Goal: Find specific page/section: Find specific page/section

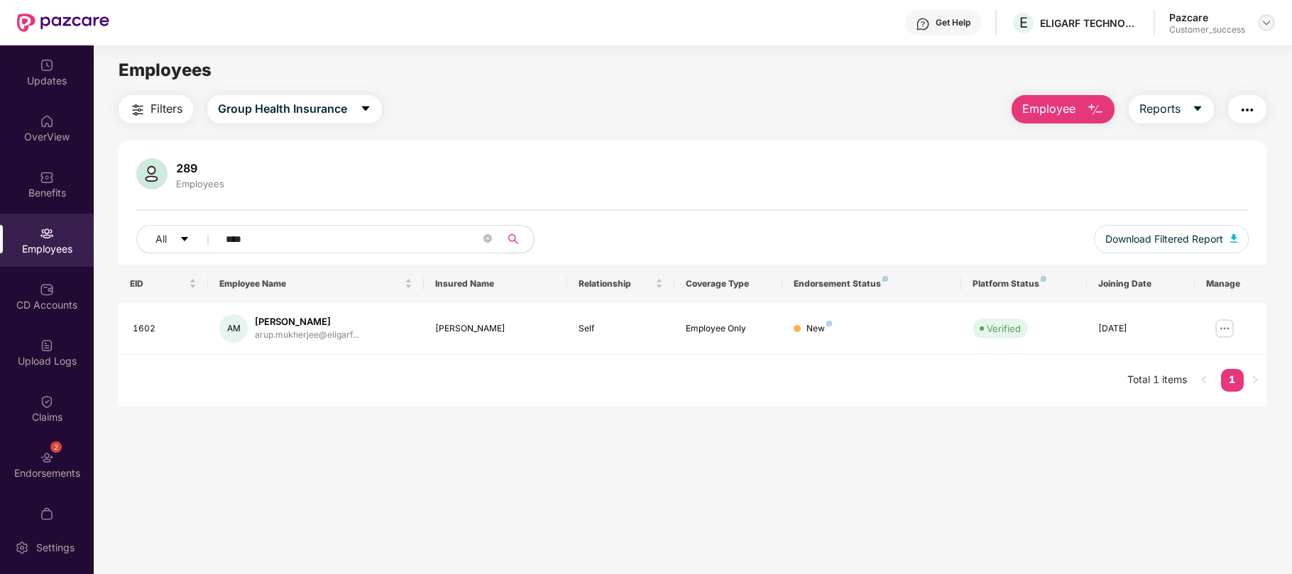
click at [1274, 26] on div at bounding box center [1266, 22] width 17 height 17
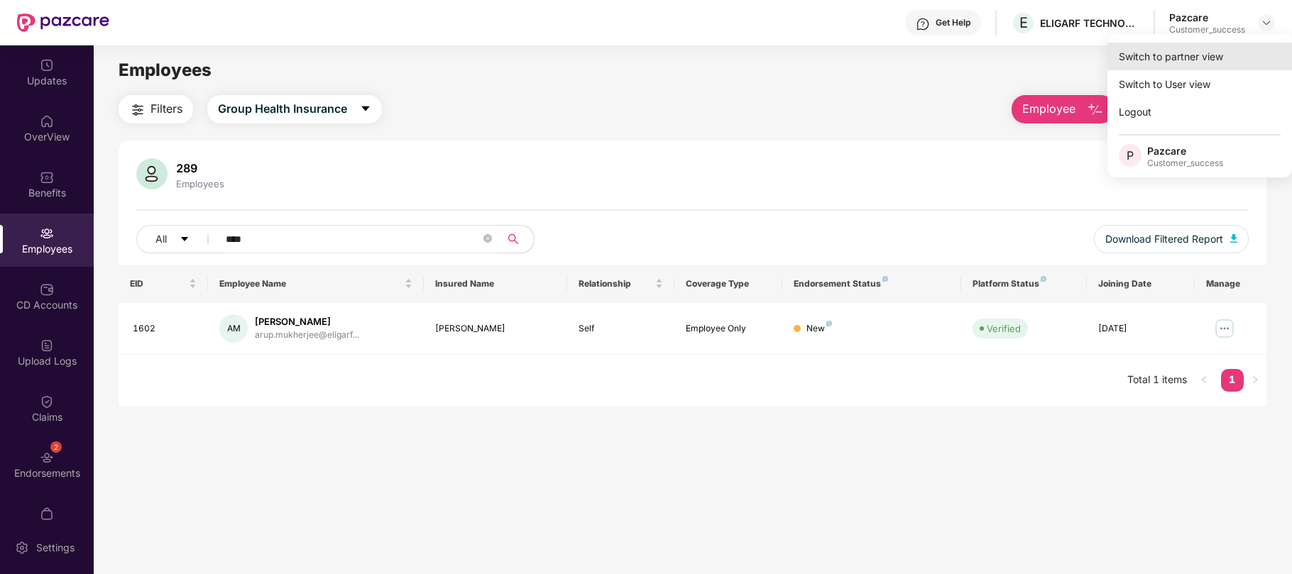
click at [1188, 58] on div "Switch to partner view" at bounding box center [1199, 57] width 185 height 28
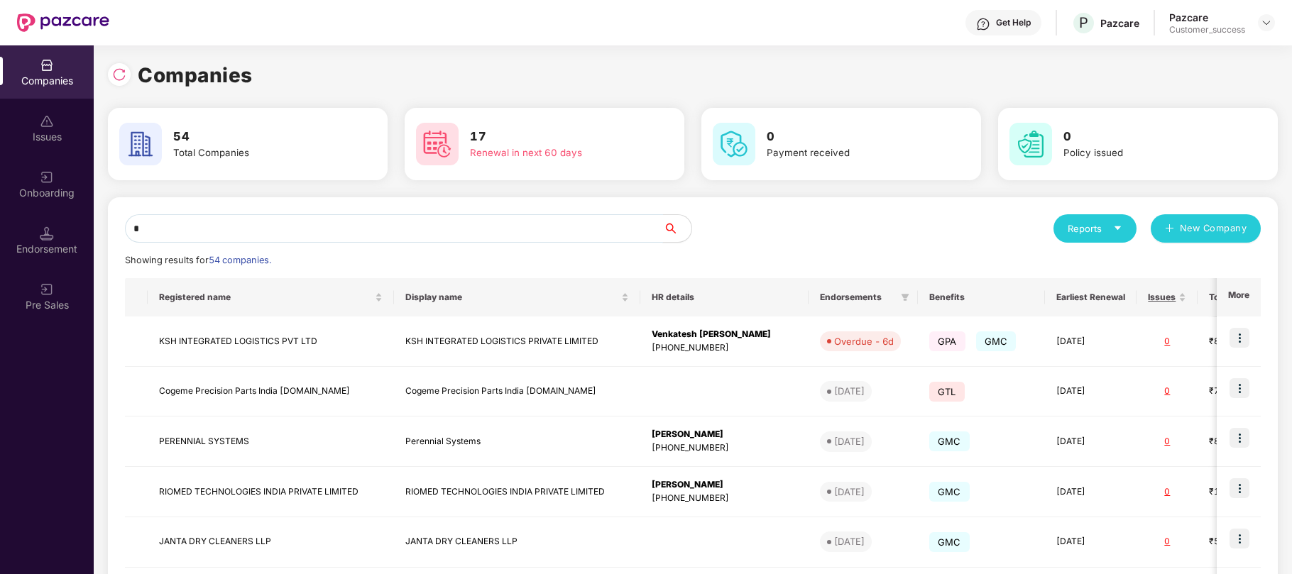
click at [424, 233] on input "*" at bounding box center [394, 228] width 538 height 28
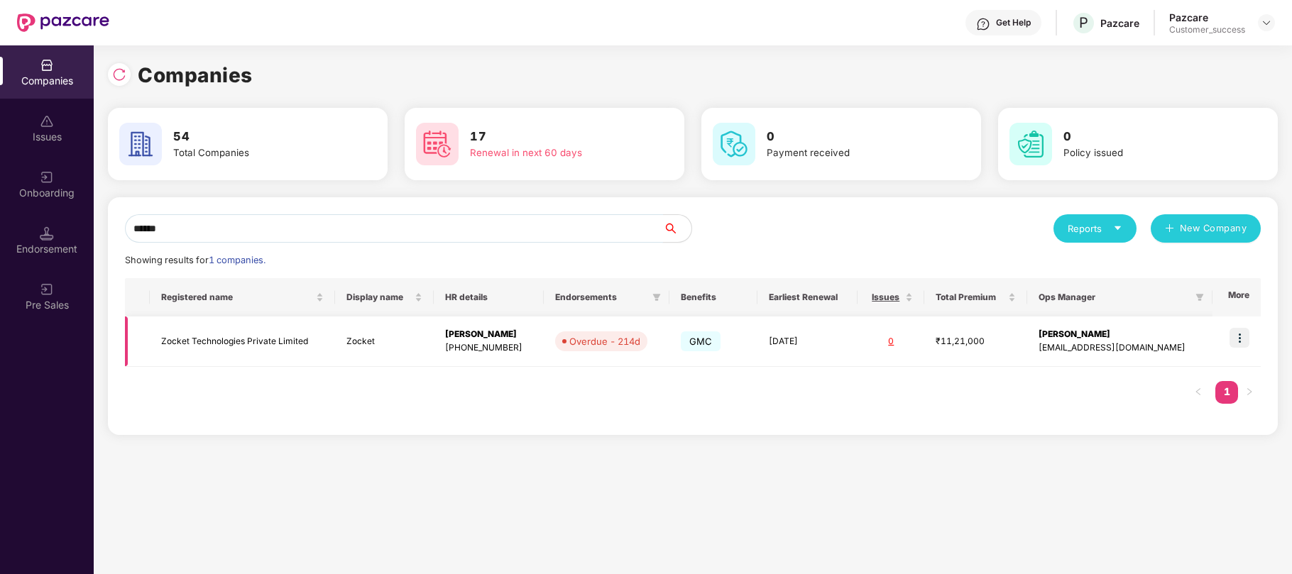
type input "******"
click at [1247, 344] on img at bounding box center [1240, 338] width 20 height 20
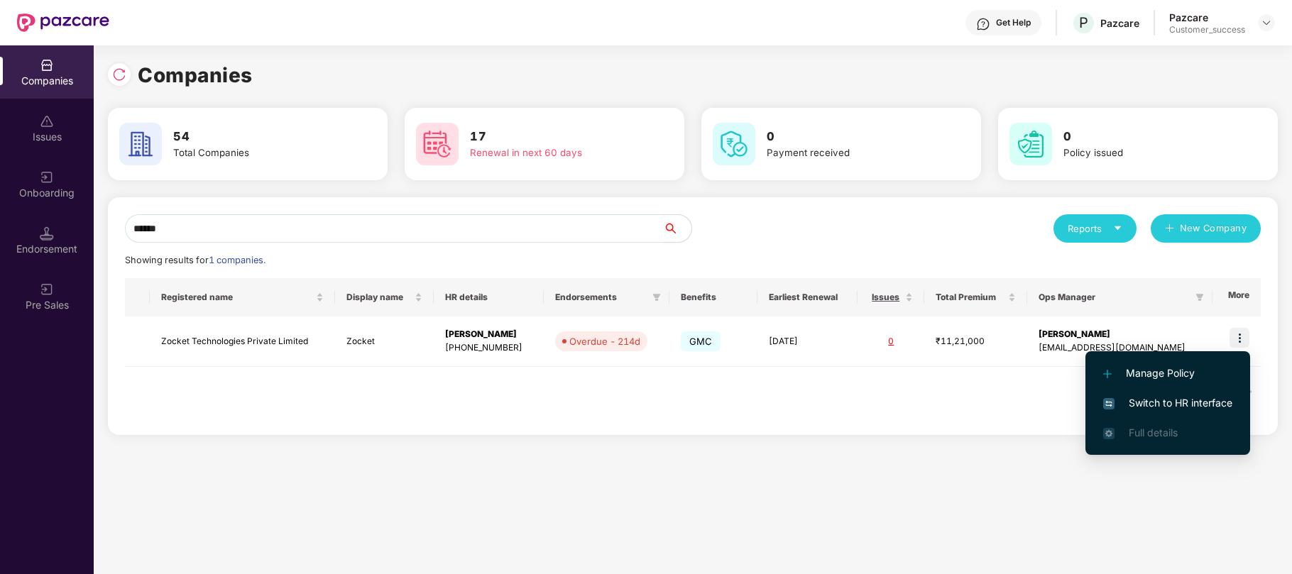
click at [1154, 401] on span "Switch to HR interface" at bounding box center [1167, 403] width 129 height 16
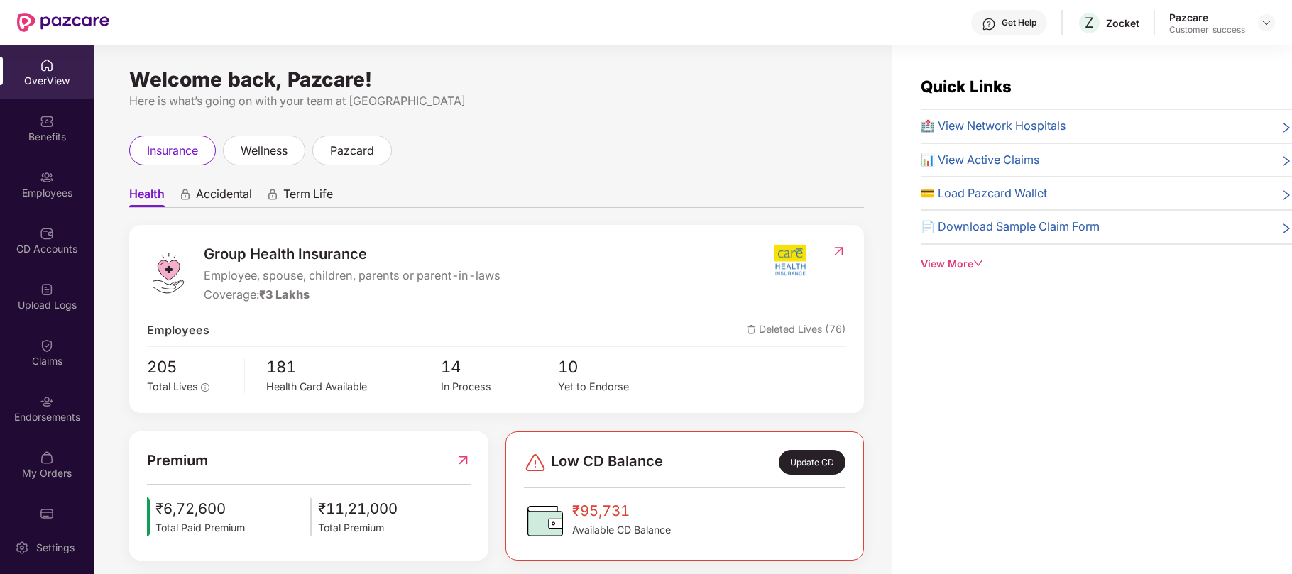
click at [1154, 401] on div "Quick Links 🏥 View Network Hospitals 📊 View Active Claims 💳 Load Pazcard Wallet…" at bounding box center [1092, 332] width 400 height 574
click at [49, 405] on img at bounding box center [47, 402] width 14 height 14
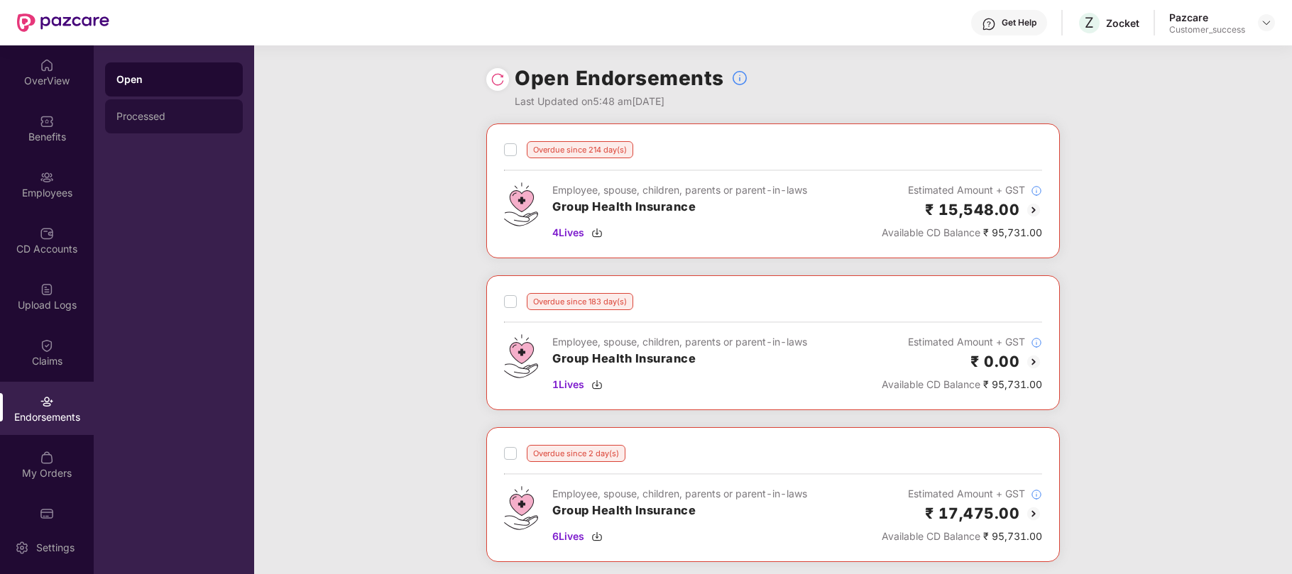
click at [185, 112] on div "Processed" at bounding box center [173, 116] width 115 height 11
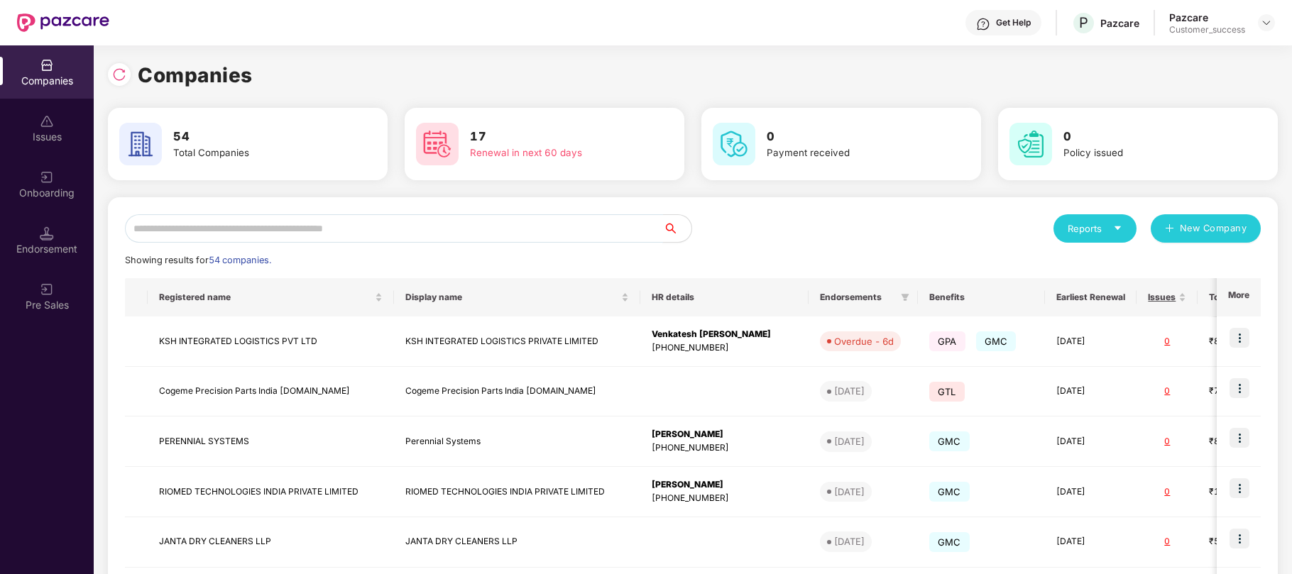
click at [277, 236] on input "text" at bounding box center [394, 228] width 538 height 28
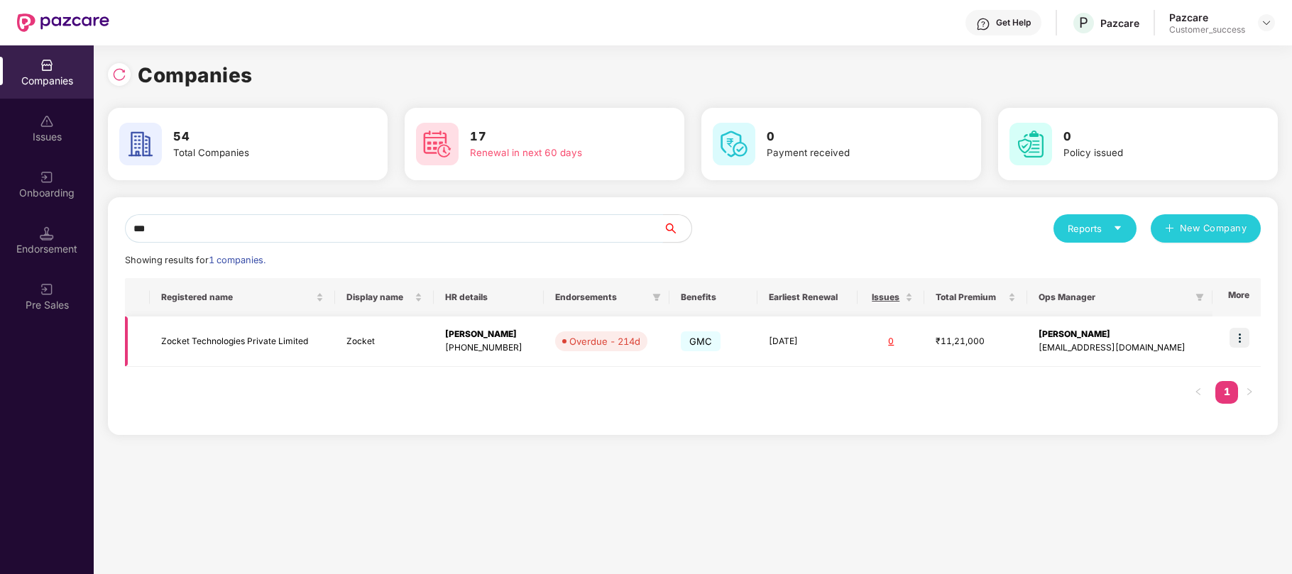
type input "***"
click at [515, 339] on div "[PERSON_NAME]" at bounding box center [488, 334] width 87 height 13
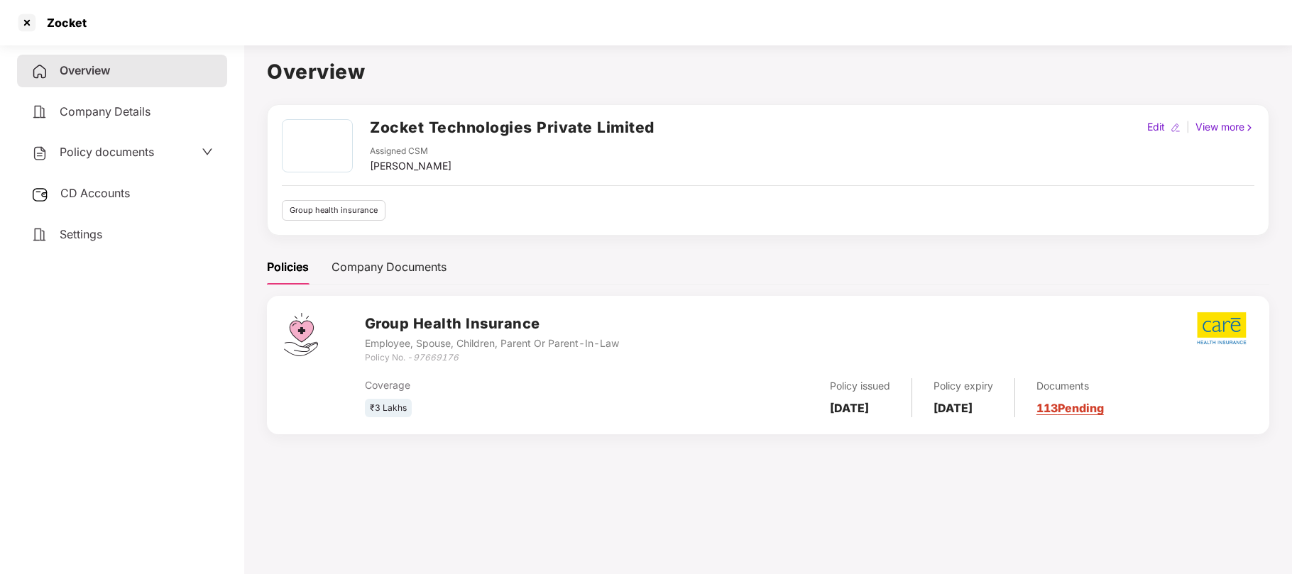
click at [132, 152] on span "Policy documents" at bounding box center [107, 152] width 94 height 14
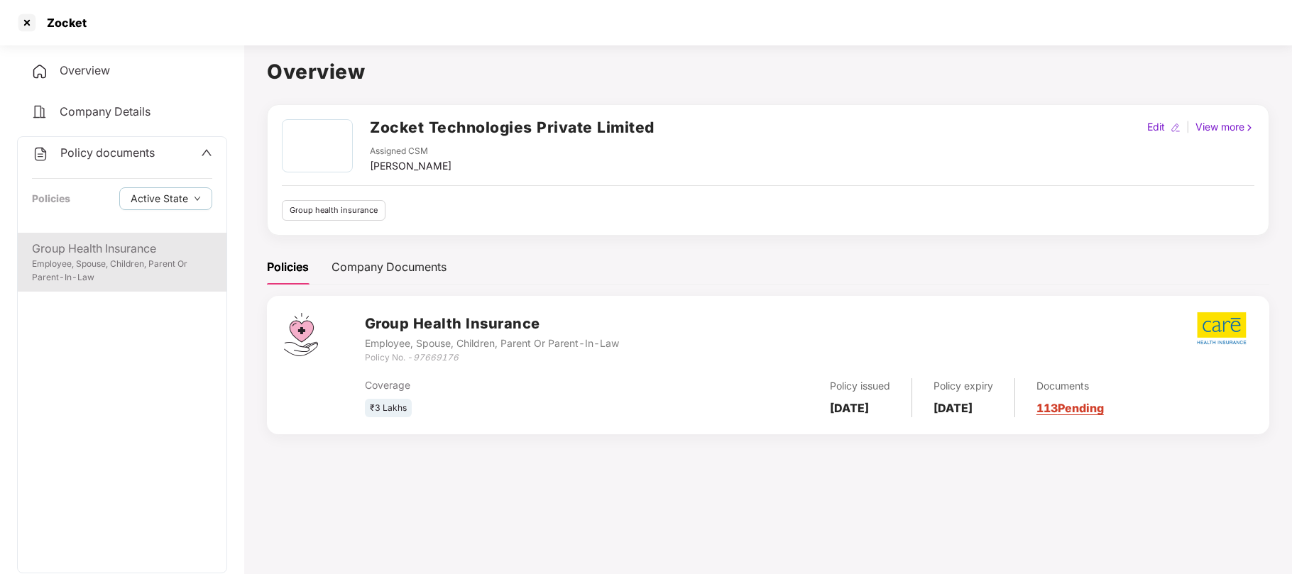
click at [77, 263] on div "Employee, Spouse, Children, Parent Or Parent-In-Law" at bounding box center [122, 271] width 180 height 27
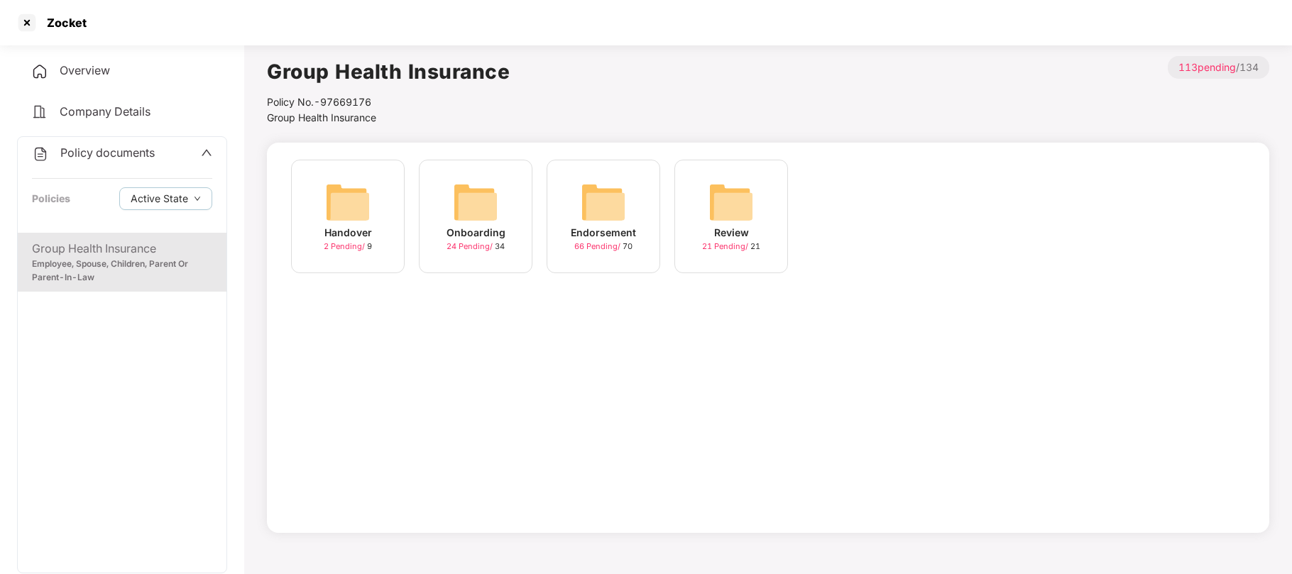
click at [593, 224] on img at bounding box center [603, 202] width 45 height 45
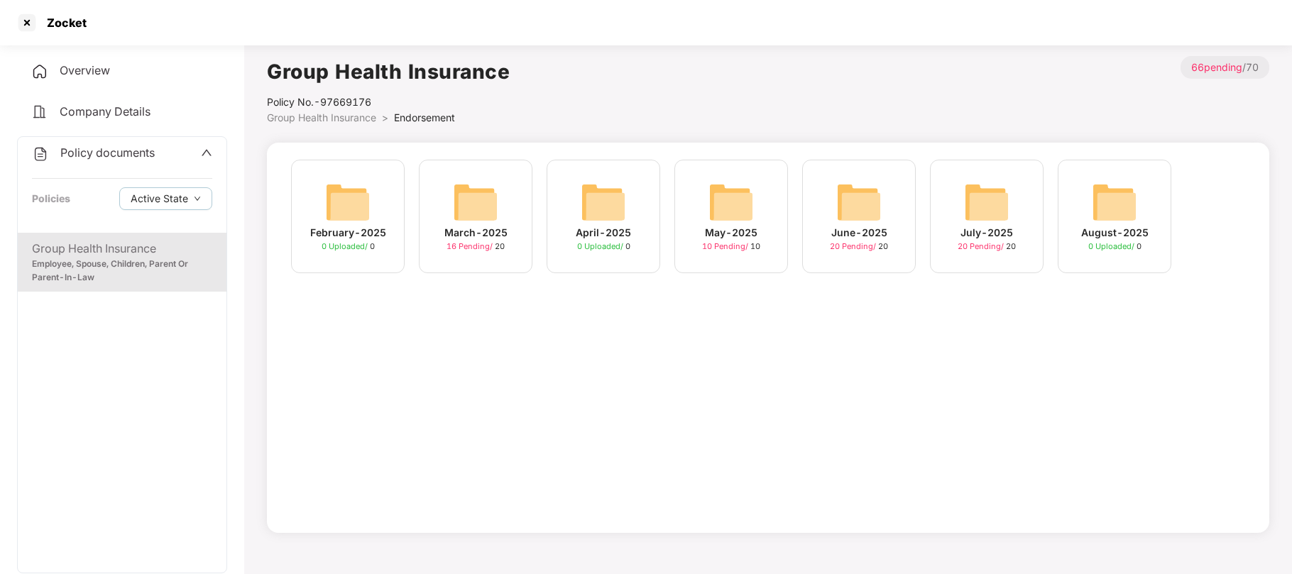
click at [490, 247] on span "16 Pending /" at bounding box center [471, 246] width 48 height 10
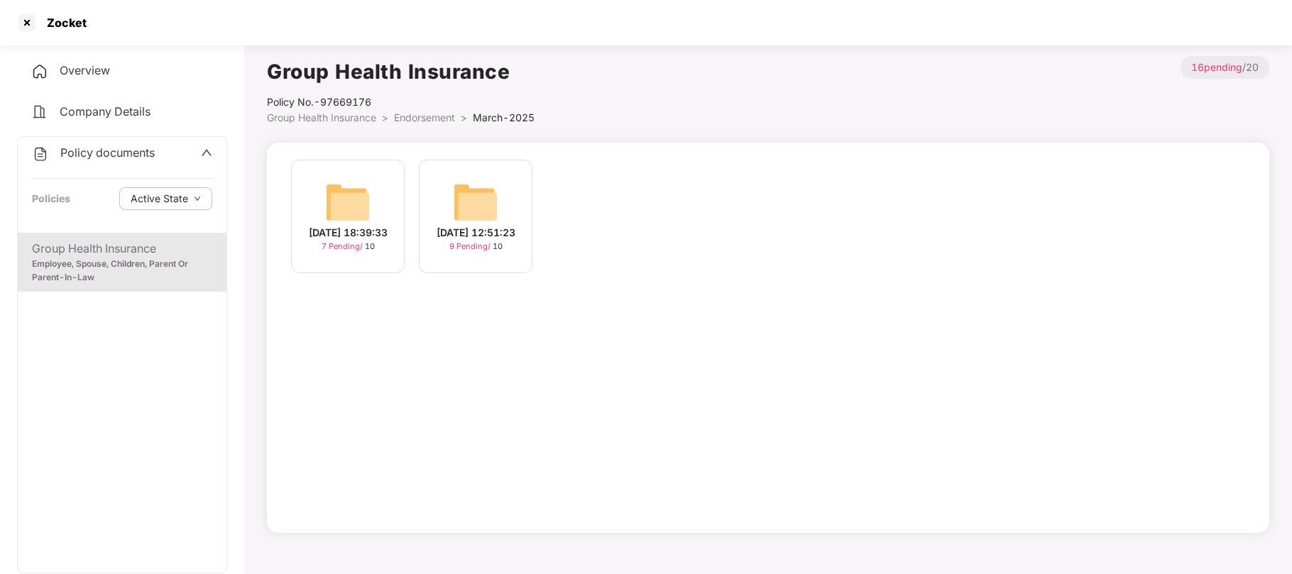
click at [473, 251] on span "9 Pending /" at bounding box center [470, 246] width 43 height 10
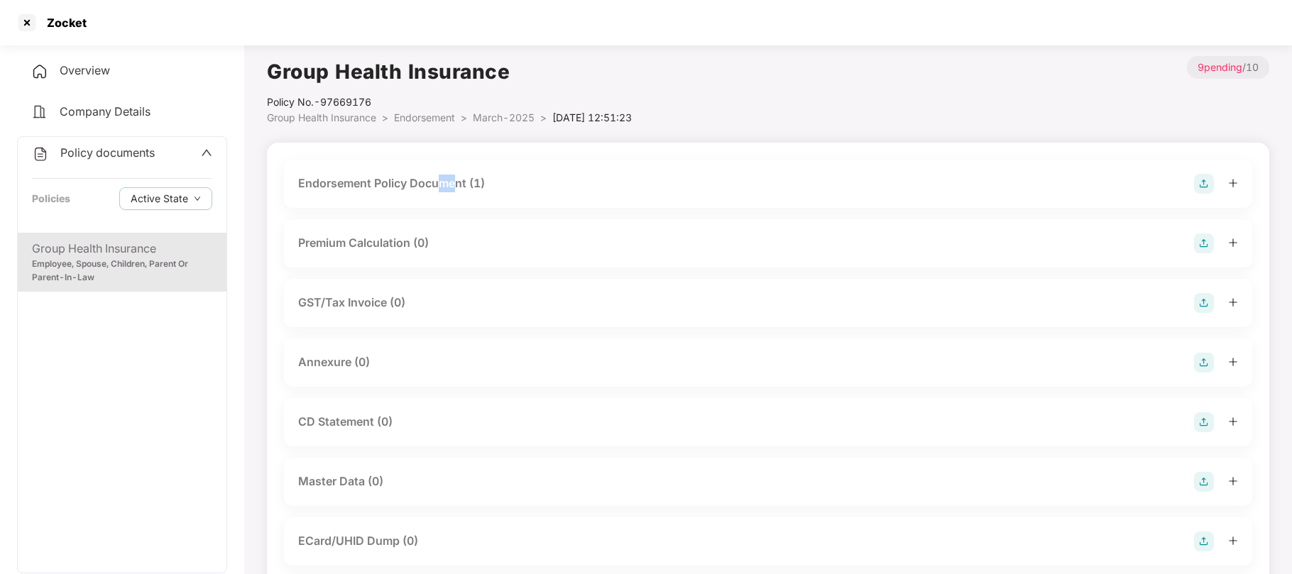
drag, startPoint x: 456, startPoint y: 199, endPoint x: 441, endPoint y: 189, distance: 17.9
click at [441, 189] on div "Endorsement Policy Document (1)" at bounding box center [768, 184] width 968 height 48
click at [441, 189] on div "Endorsement Policy Document (1)" at bounding box center [391, 184] width 187 height 18
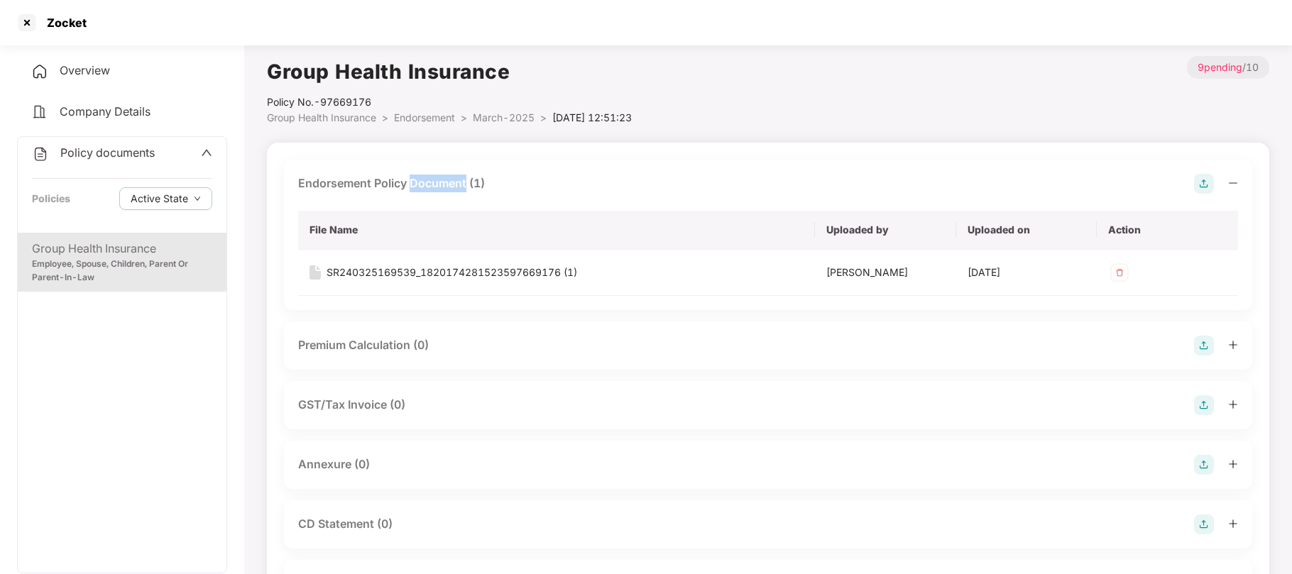
click at [441, 189] on div "Endorsement Policy Document (1)" at bounding box center [391, 184] width 187 height 18
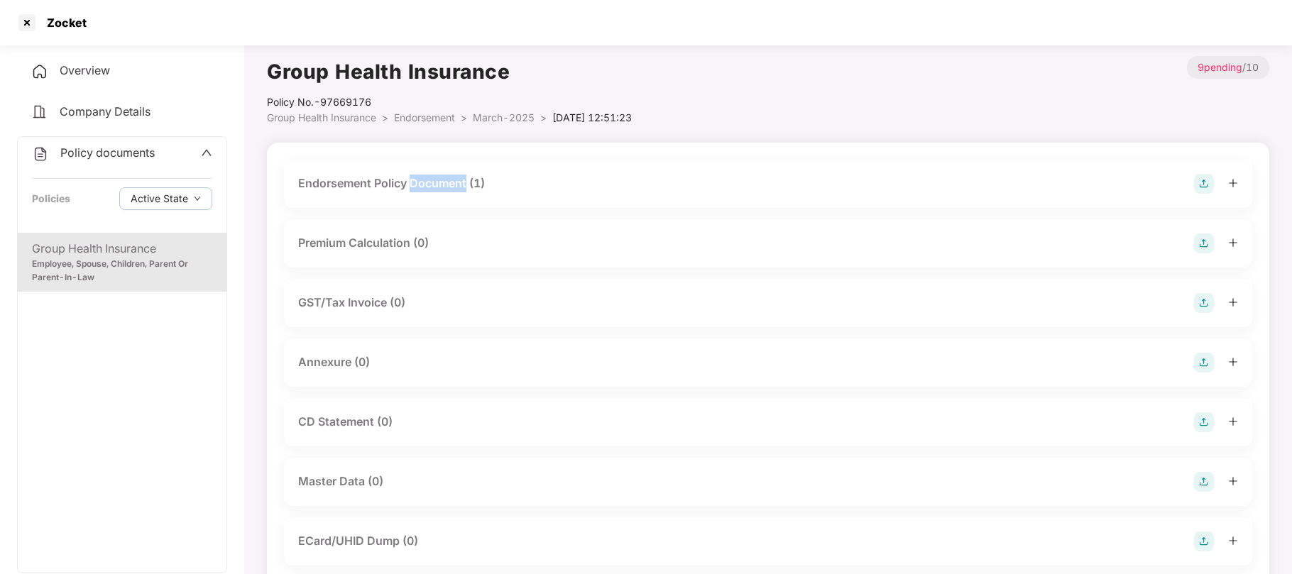
click at [441, 189] on div "Endorsement Policy Document (1)" at bounding box center [391, 184] width 187 height 18
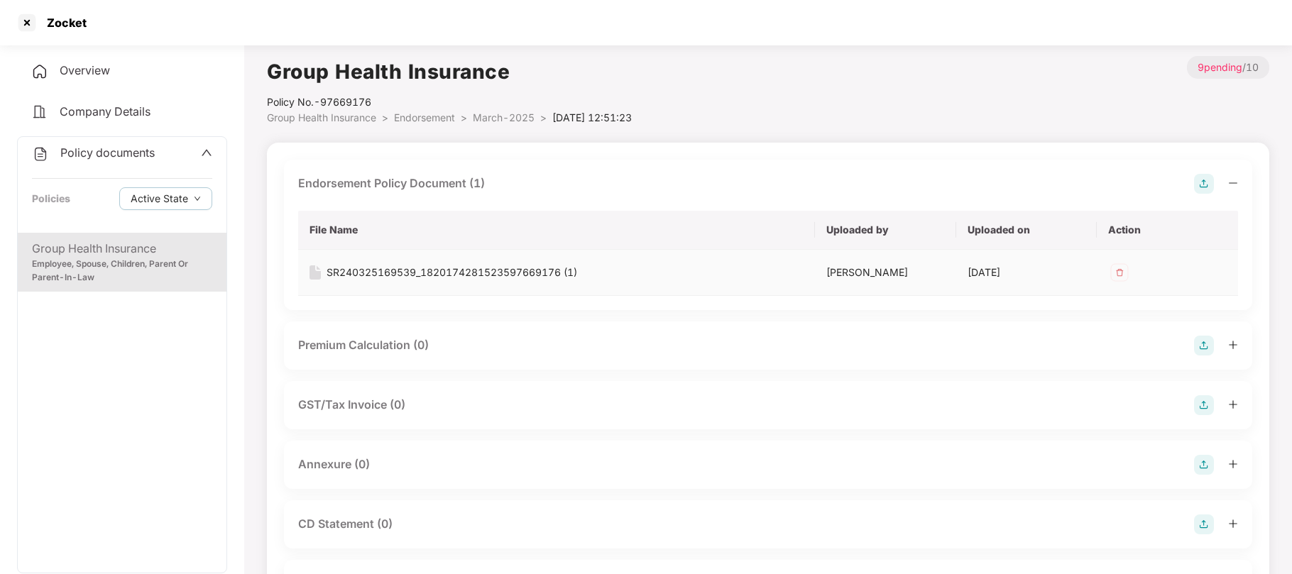
click at [434, 273] on div "SR240325169539_1820174281523597669176 (1)" at bounding box center [452, 273] width 251 height 16
click at [489, 116] on span "March-2025" at bounding box center [504, 117] width 62 height 12
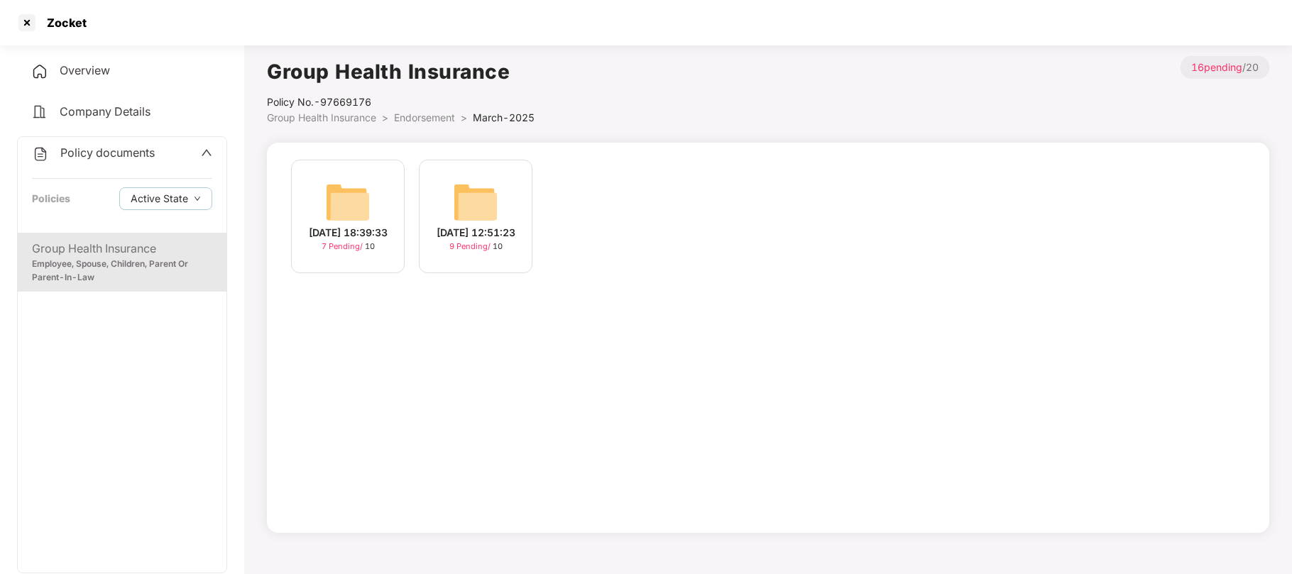
click at [339, 209] on img at bounding box center [347, 202] width 45 height 45
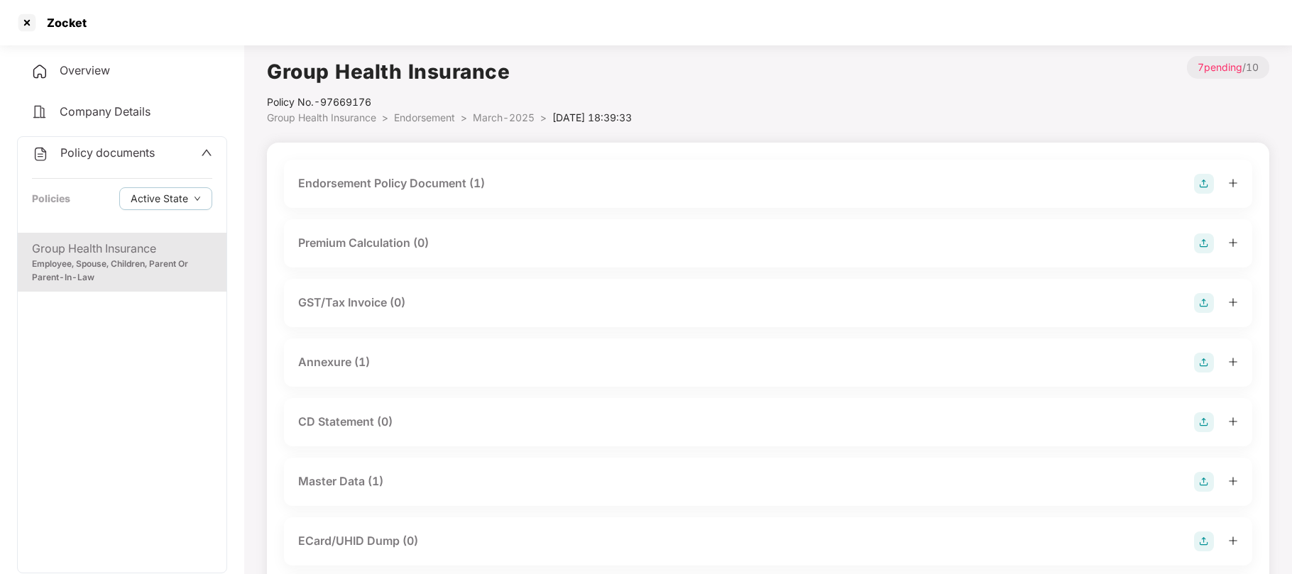
click at [393, 188] on div "Endorsement Policy Document (1)" at bounding box center [391, 184] width 187 height 18
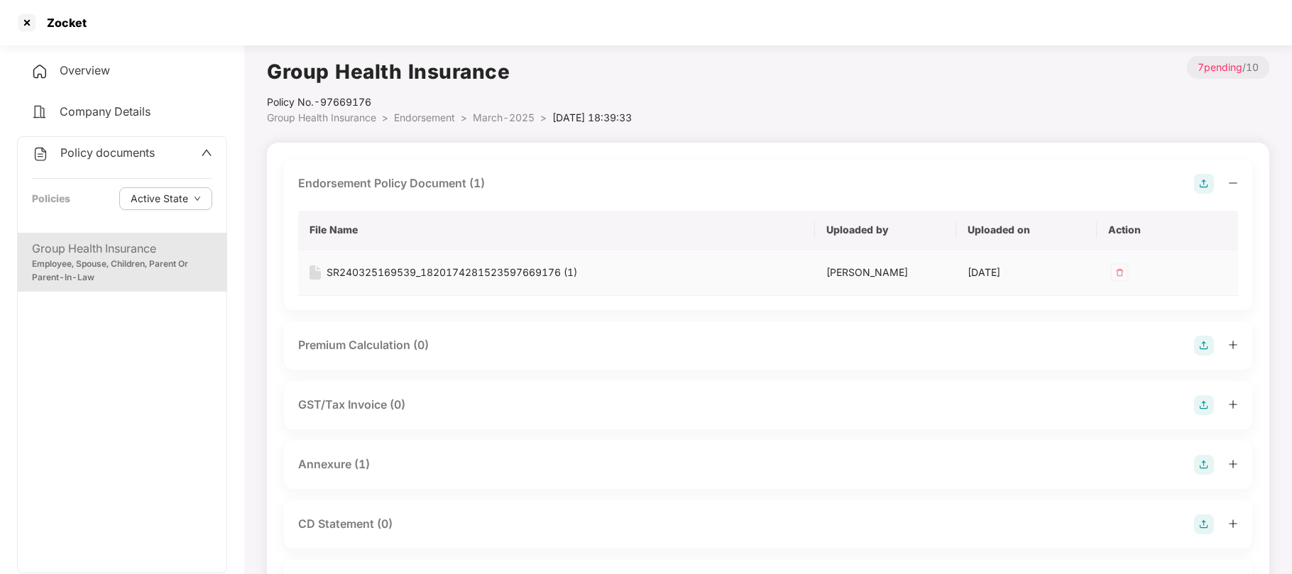
click at [376, 279] on div "SR240325169539_1820174281523597669176 (1)" at bounding box center [452, 273] width 251 height 16
click at [421, 118] on span "Endorsement" at bounding box center [424, 117] width 61 height 12
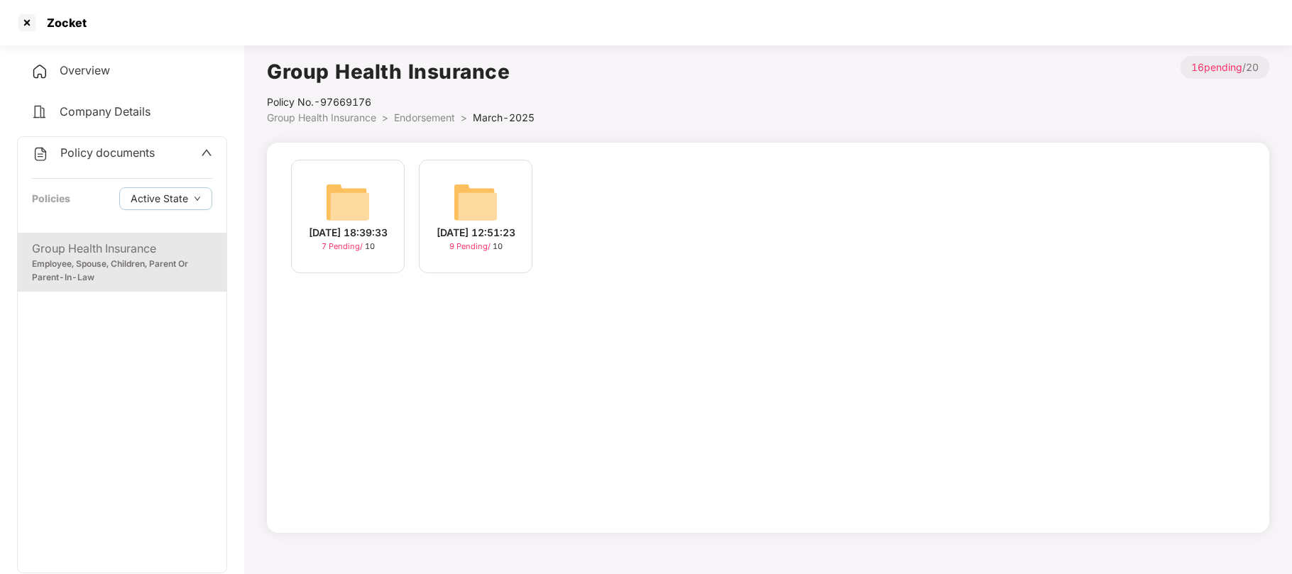
click at [368, 253] on div "7 Pending / 10" at bounding box center [348, 247] width 53 height 12
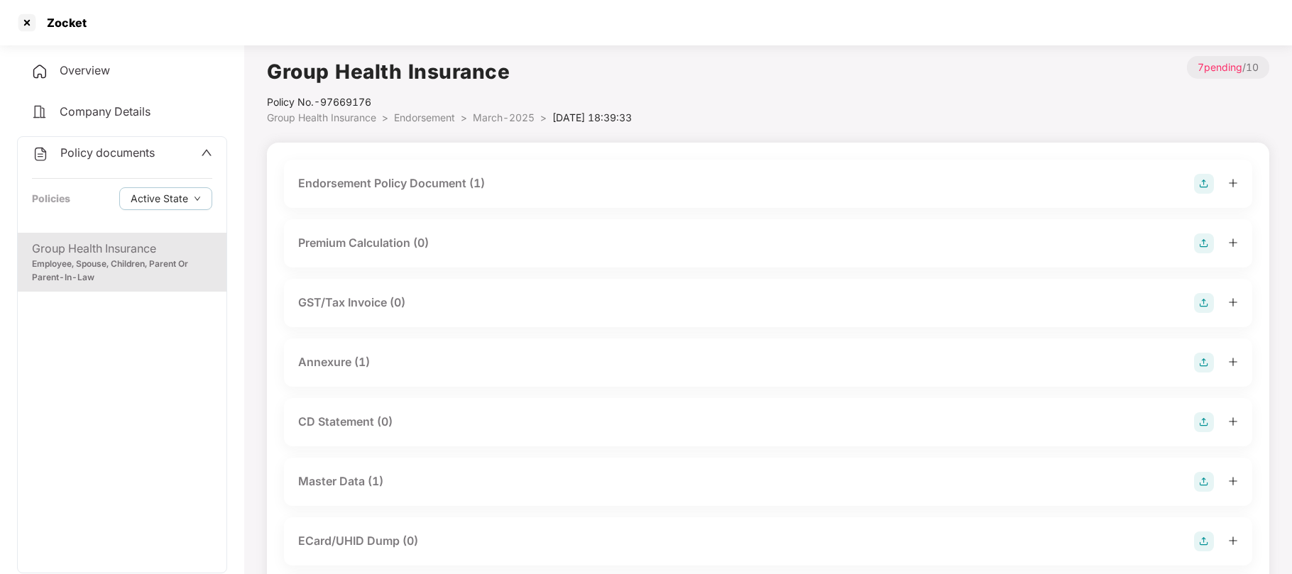
click at [417, 186] on div "Endorsement Policy Document (1)" at bounding box center [391, 184] width 187 height 18
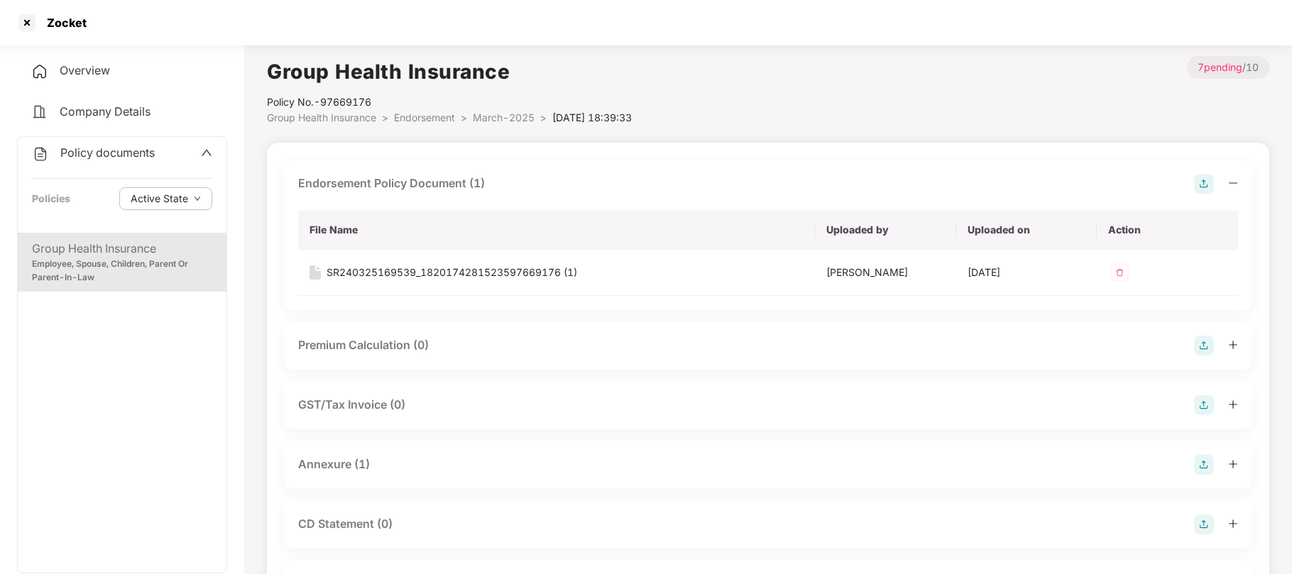
click at [498, 122] on span "March-2025" at bounding box center [504, 117] width 62 height 12
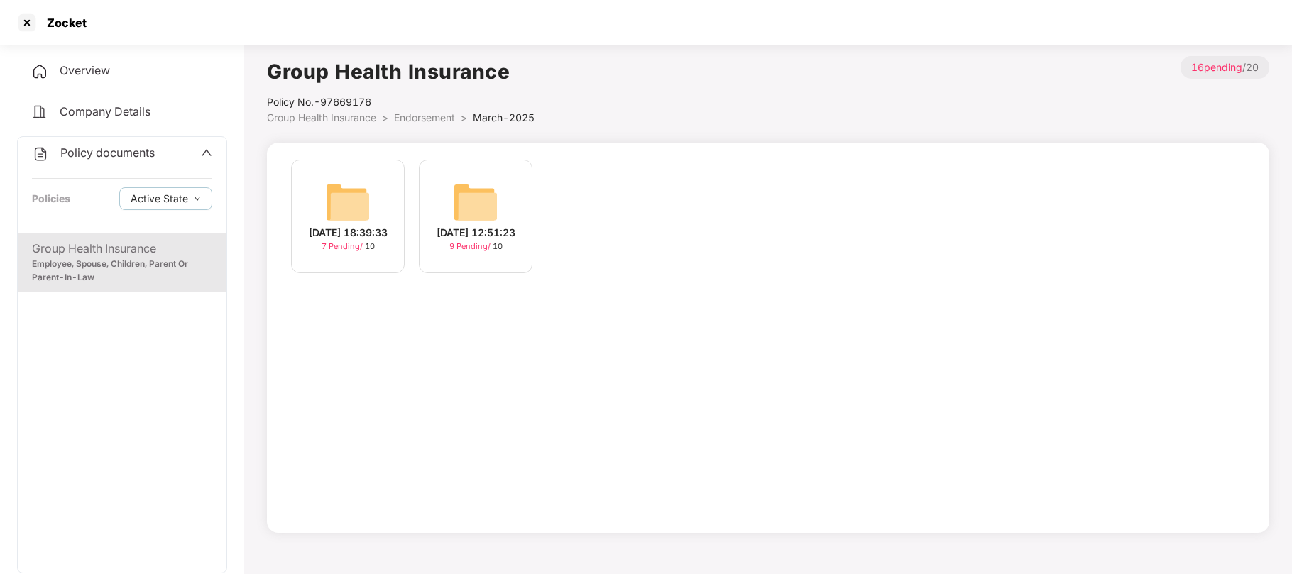
click at [461, 199] on img at bounding box center [475, 202] width 45 height 45
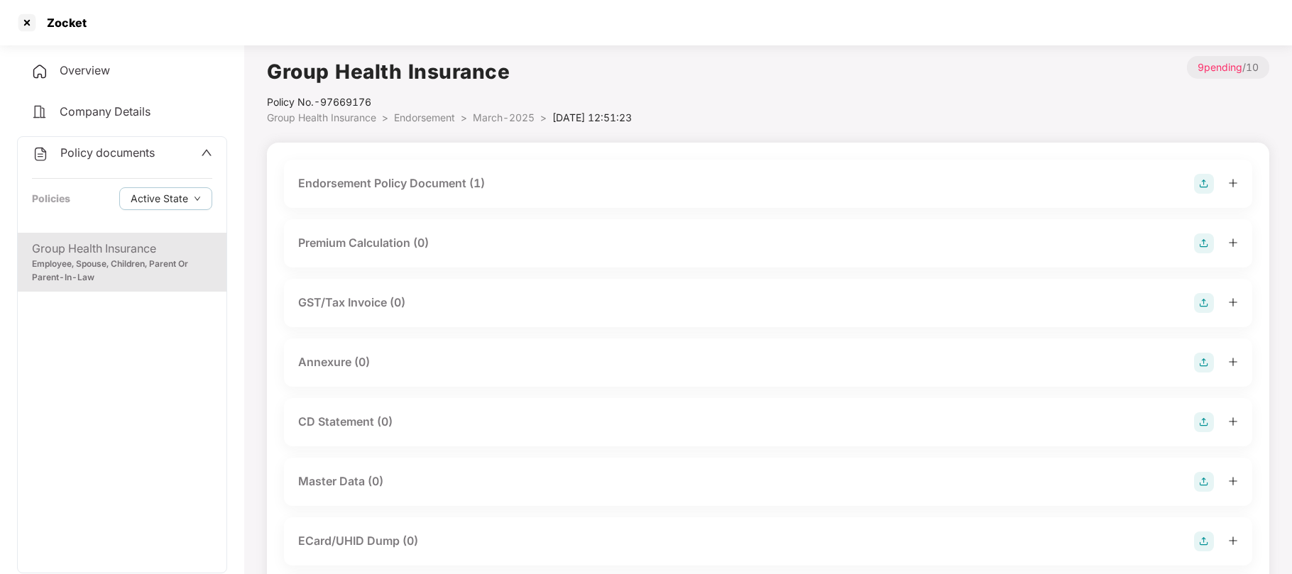
click at [456, 183] on div "Endorsement Policy Document (1)" at bounding box center [391, 184] width 187 height 18
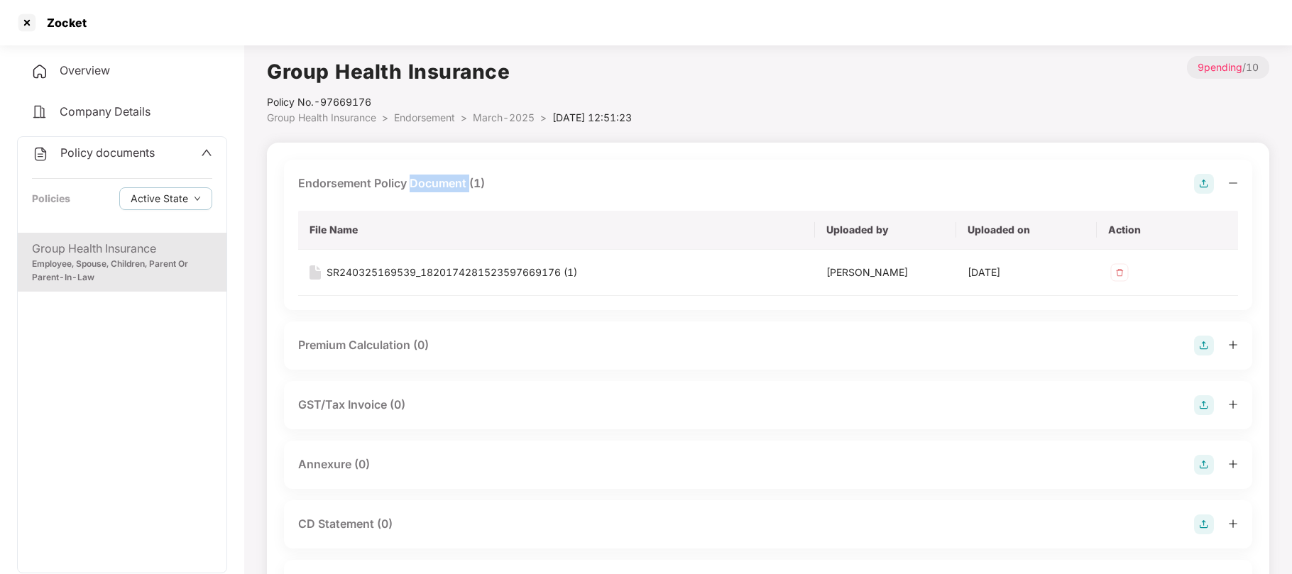
click at [456, 183] on div "Endorsement Policy Document (1)" at bounding box center [391, 184] width 187 height 18
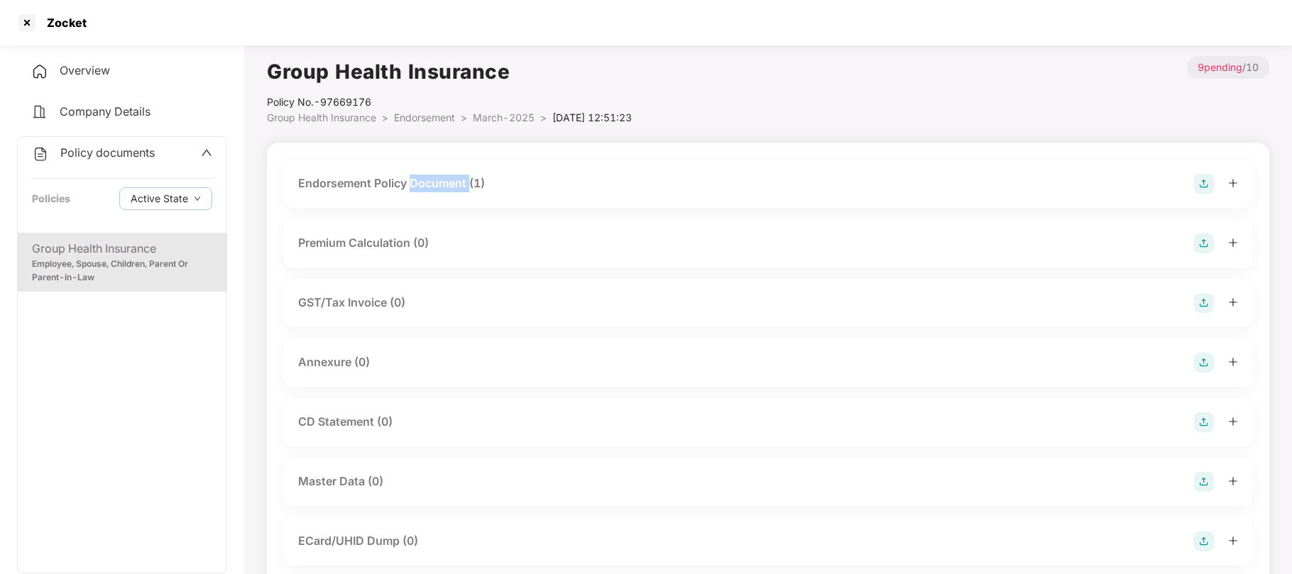
click at [456, 183] on div "Endorsement Policy Document (1)" at bounding box center [391, 184] width 187 height 18
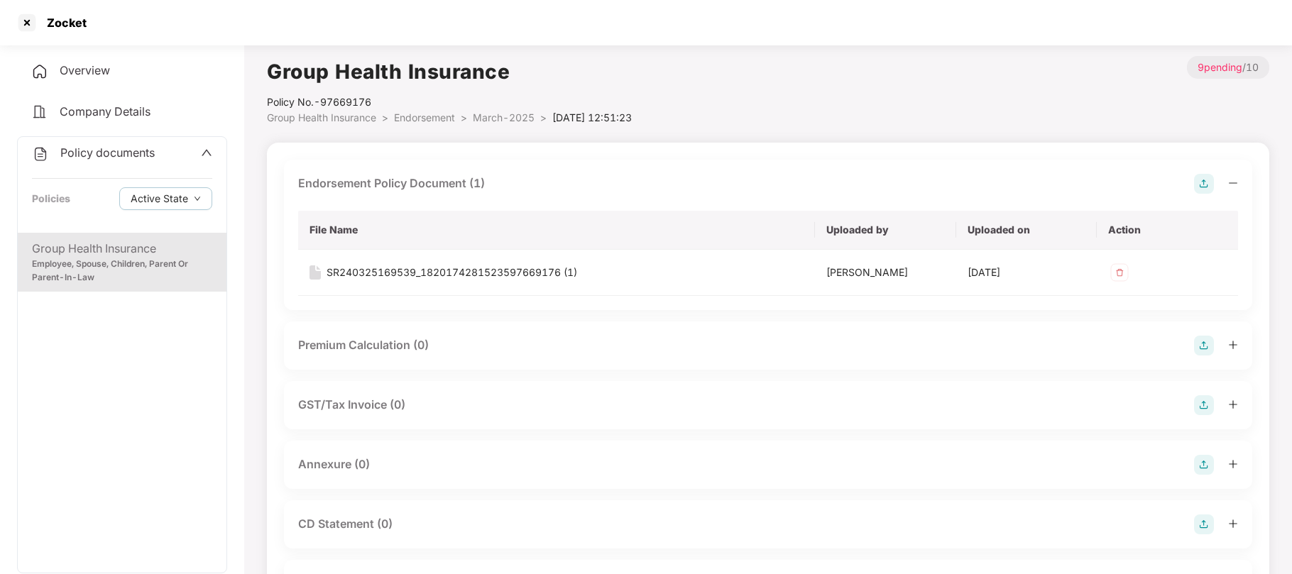
click at [415, 116] on span "Endorsement" at bounding box center [424, 117] width 61 height 12
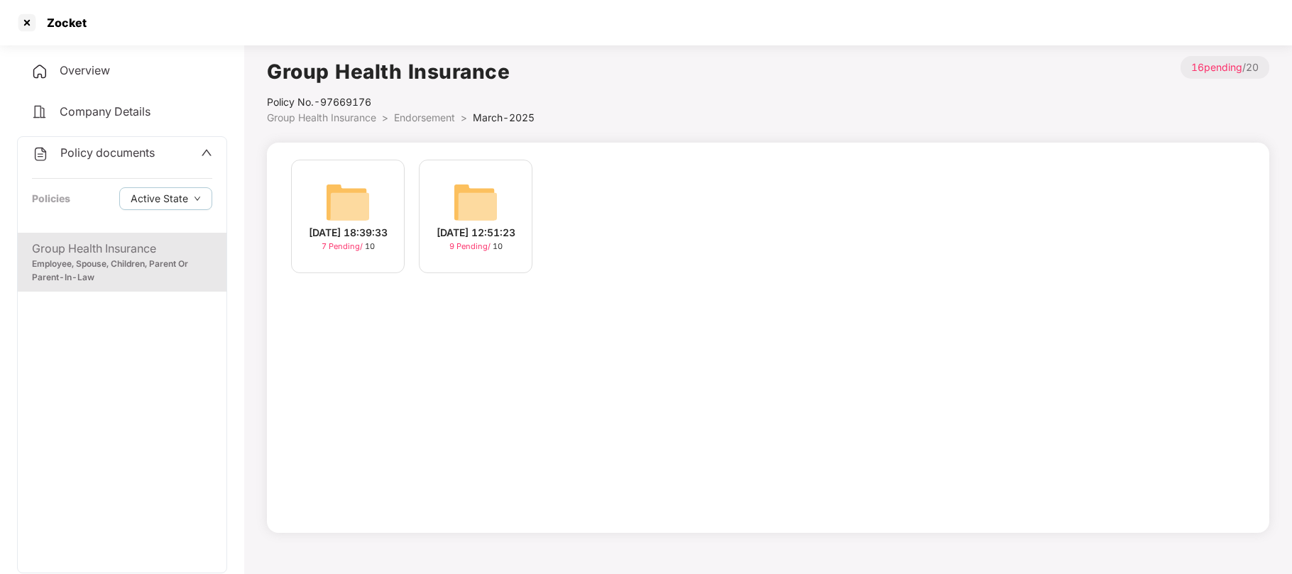
click at [327, 117] on span "Group Health Insurance" at bounding box center [321, 117] width 109 height 12
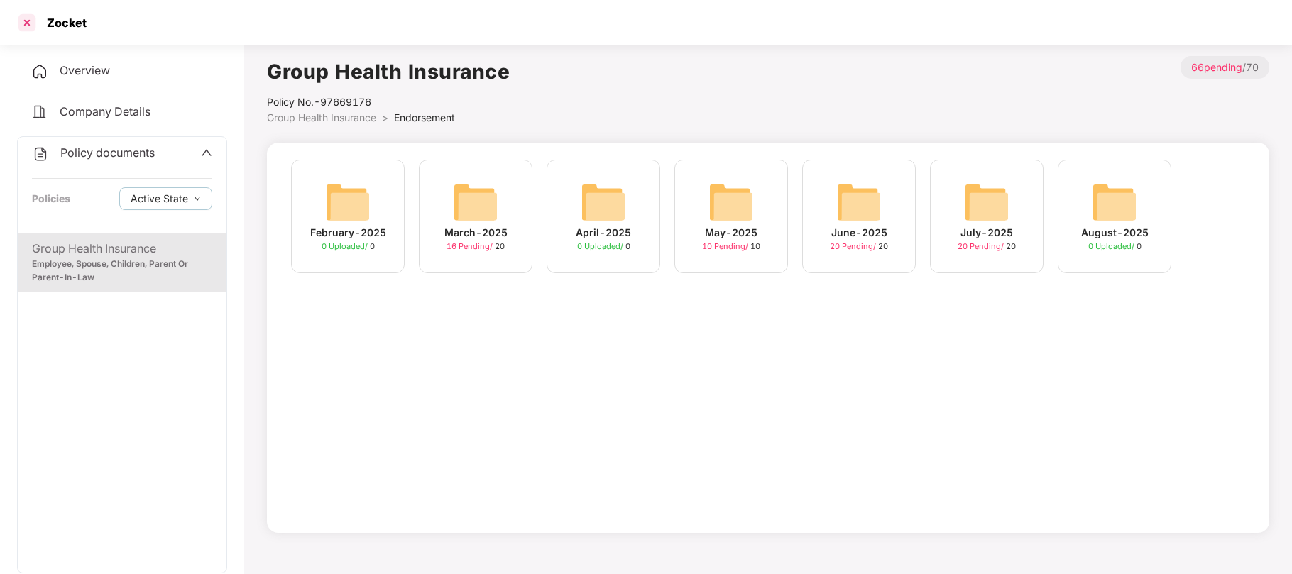
click at [31, 27] on div at bounding box center [27, 22] width 23 height 23
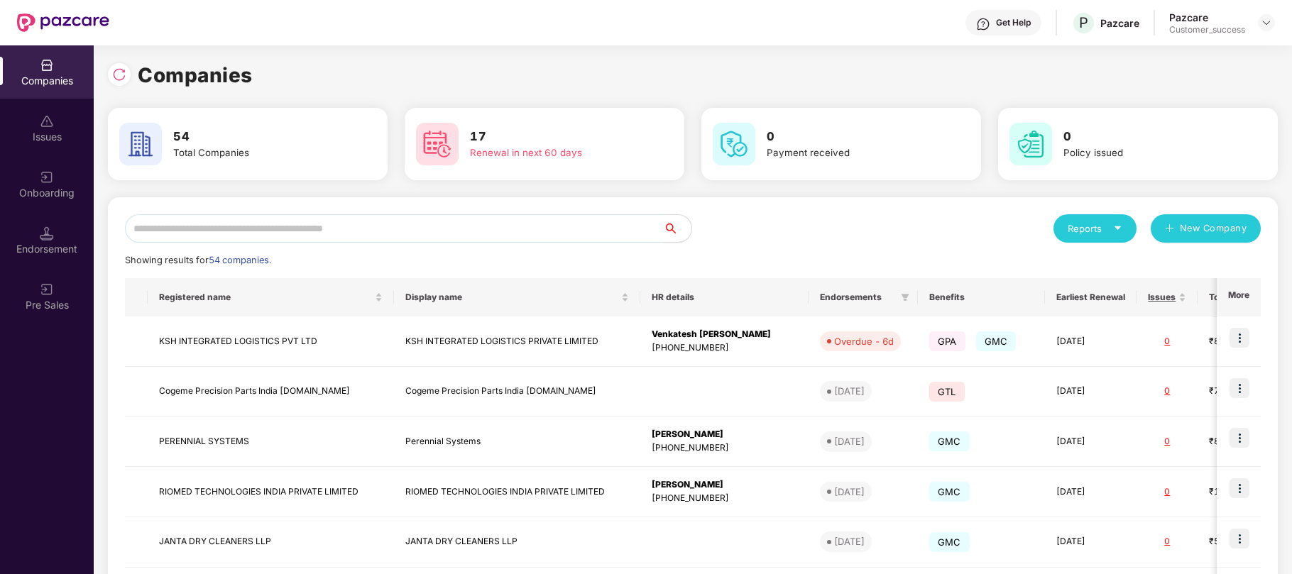
click at [304, 225] on input "text" at bounding box center [394, 228] width 538 height 28
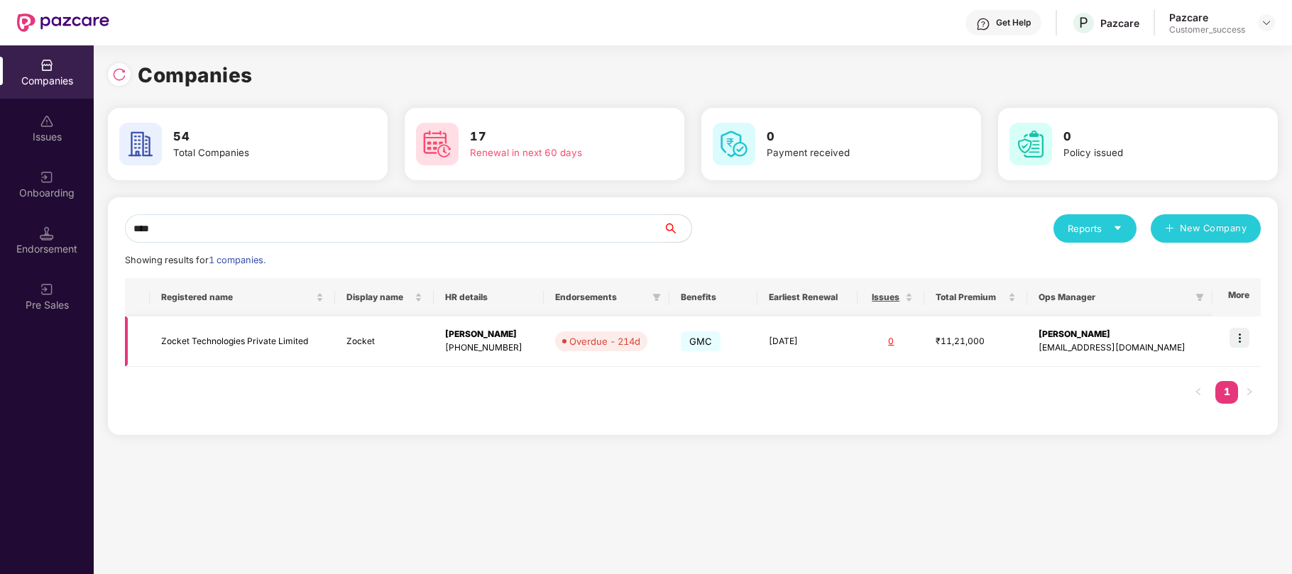
type input "****"
click at [475, 341] on div "[PHONE_NUMBER]" at bounding box center [488, 347] width 87 height 13
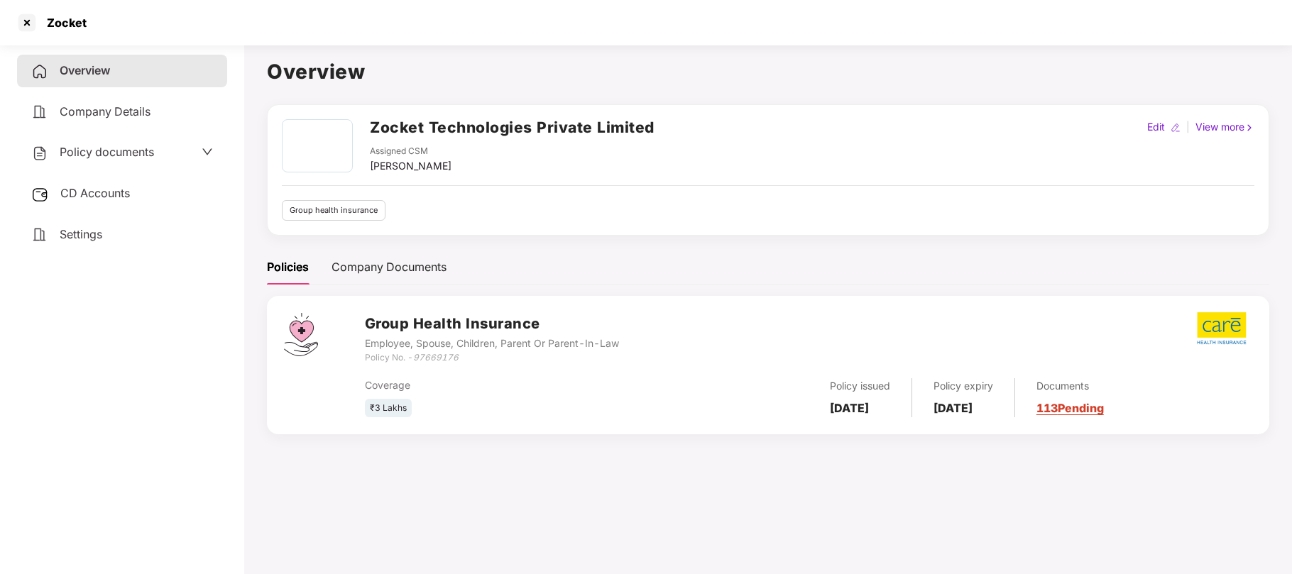
click at [101, 151] on span "Policy documents" at bounding box center [107, 152] width 94 height 14
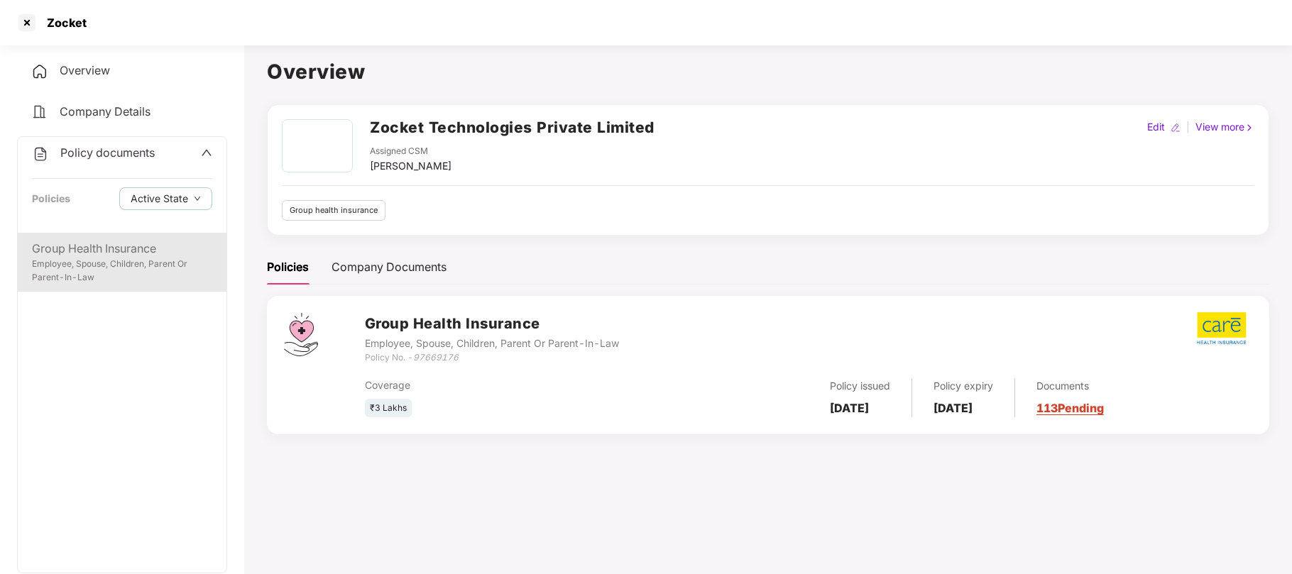
click at [92, 258] on div "Employee, Spouse, Children, Parent Or Parent-In-Law" at bounding box center [122, 271] width 180 height 27
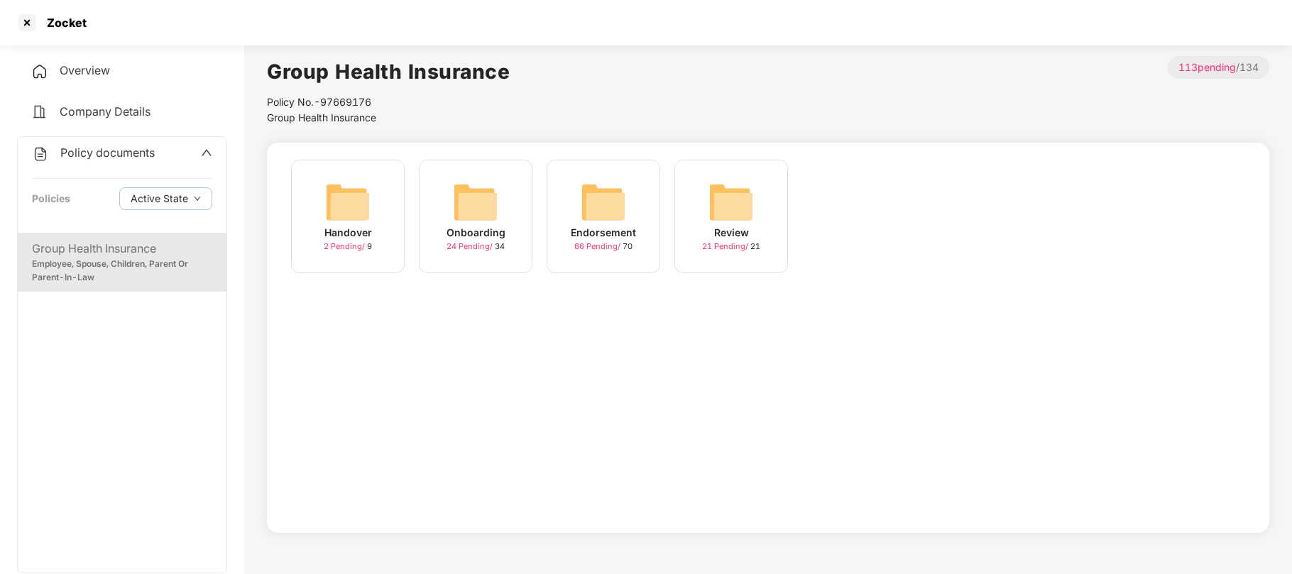
click at [486, 219] on img at bounding box center [475, 202] width 45 height 45
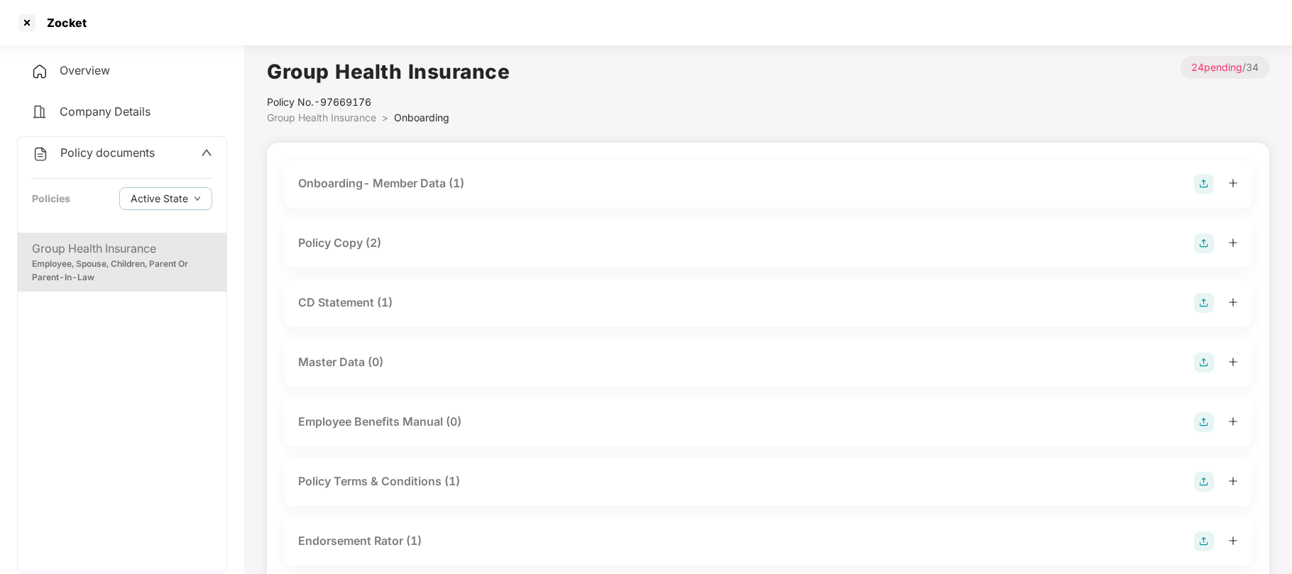
click at [364, 304] on div "CD Statement (1)" at bounding box center [345, 303] width 94 height 18
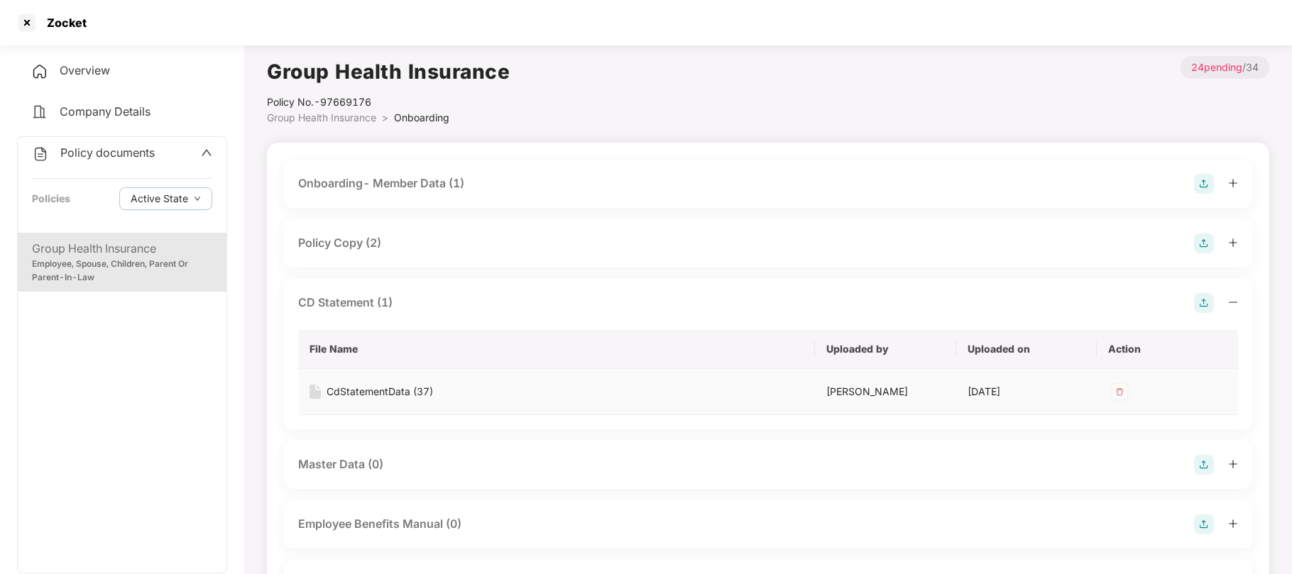
click at [372, 388] on div "CdStatementData (37)" at bounding box center [380, 392] width 106 height 16
